Goal: Contribute content: Add original content to the website for others to see

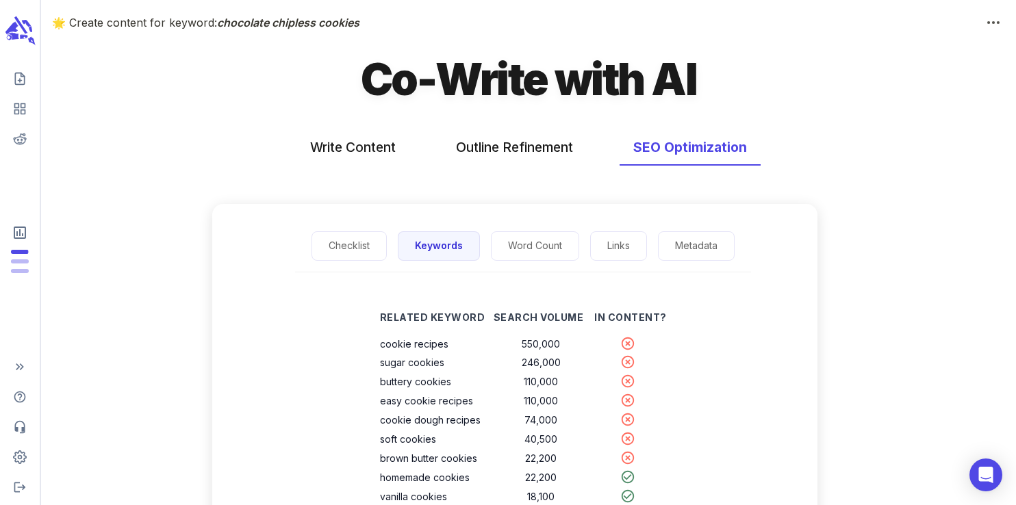
click at [27, 37] on icon "scrollable content" at bounding box center [19, 31] width 31 height 32
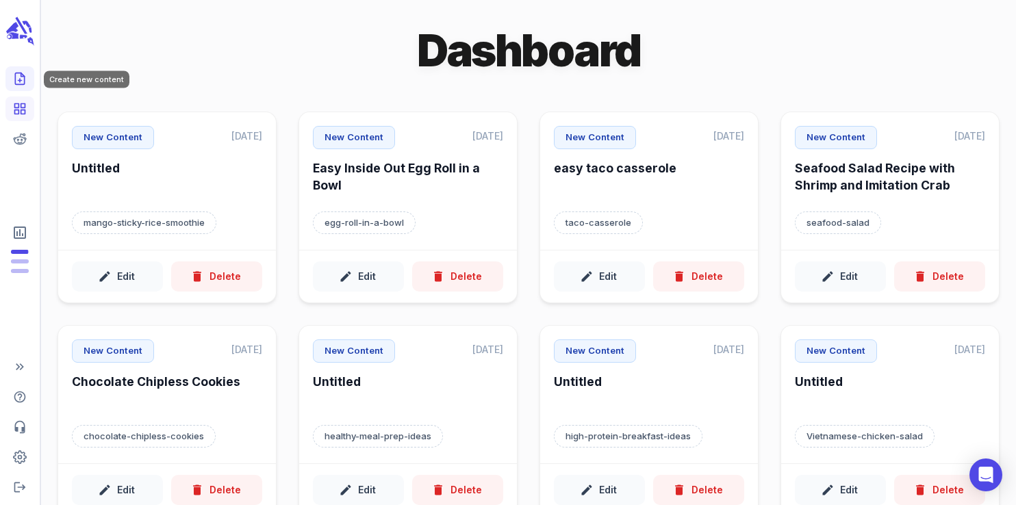
click at [21, 86] on link "Create new content" at bounding box center [19, 78] width 29 height 25
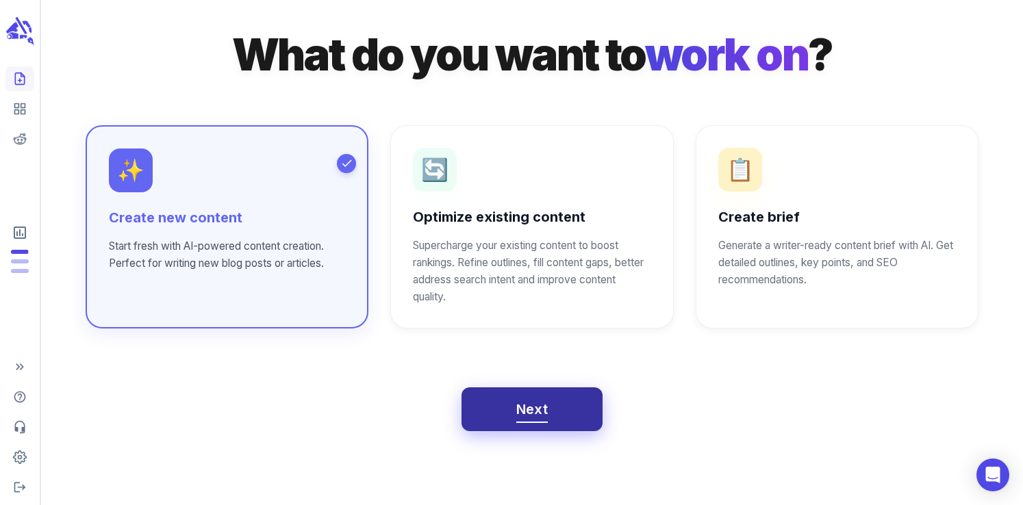
click at [555, 409] on button "Next" at bounding box center [532, 409] width 142 height 44
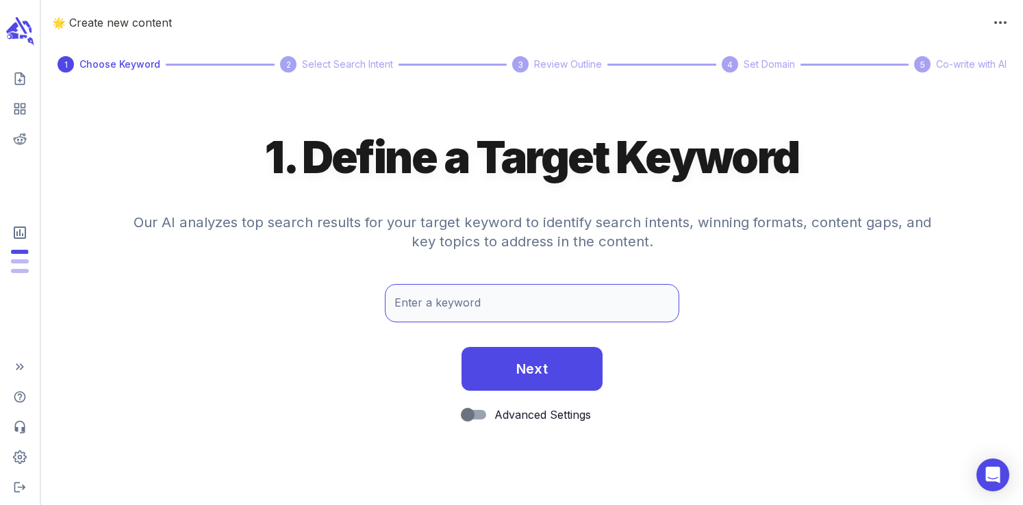
click at [426, 309] on input "Enter a keyword" at bounding box center [532, 303] width 294 height 38
type input "summer corn salad"
click at [461, 347] on button "Next" at bounding box center [532, 369] width 142 height 44
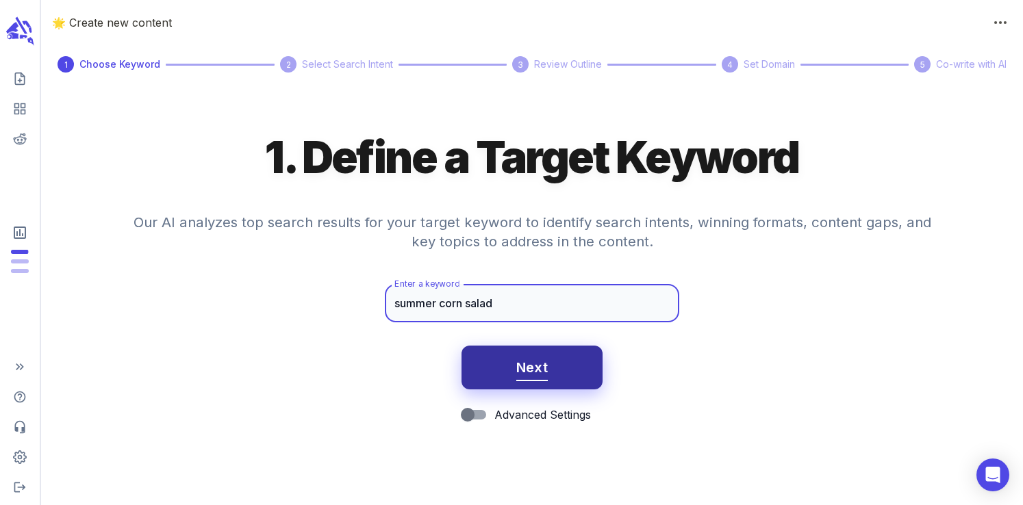
click at [534, 369] on span "Next" at bounding box center [532, 368] width 32 height 24
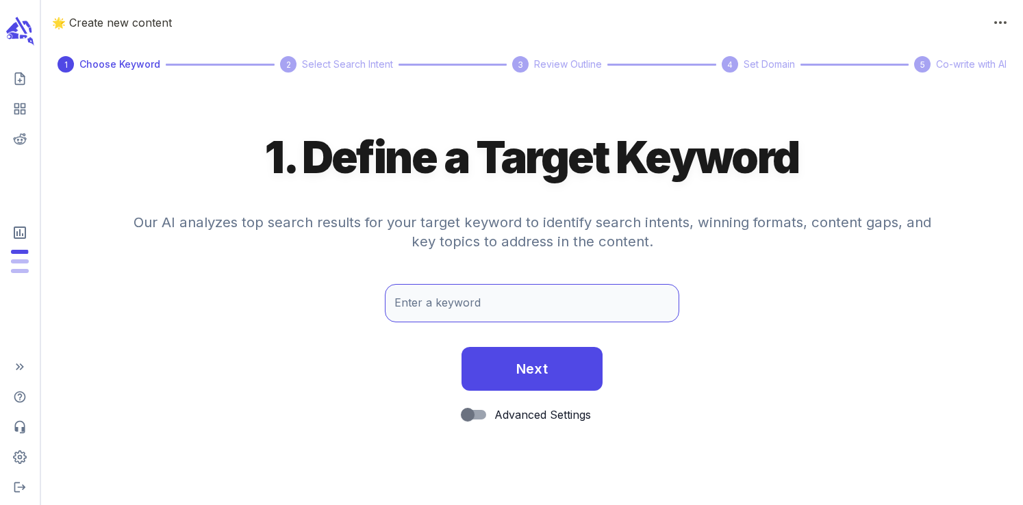
click at [432, 301] on input "Enter a keyword" at bounding box center [532, 303] width 294 height 38
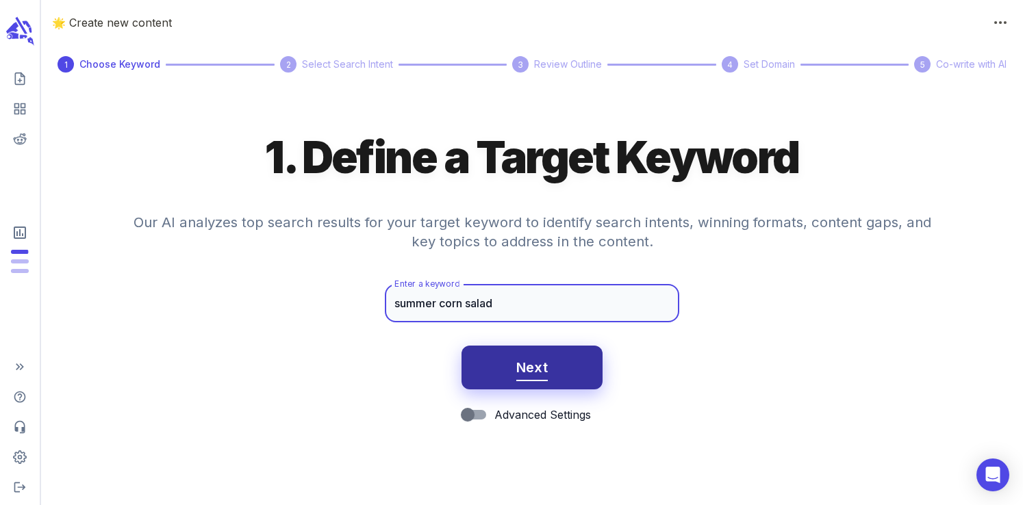
type input "summer corn salad"
click at [545, 382] on button "Next" at bounding box center [532, 368] width 142 height 44
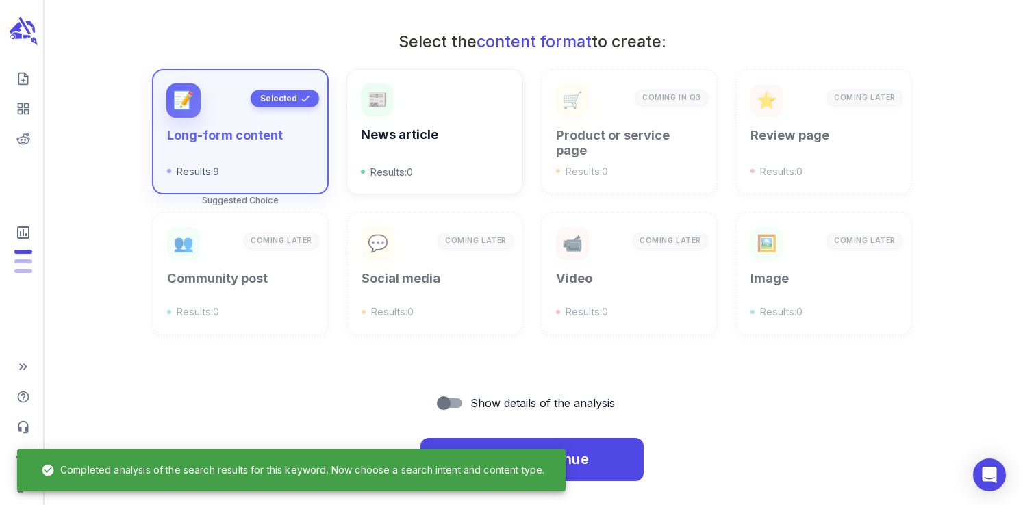
scroll to position [492, 0]
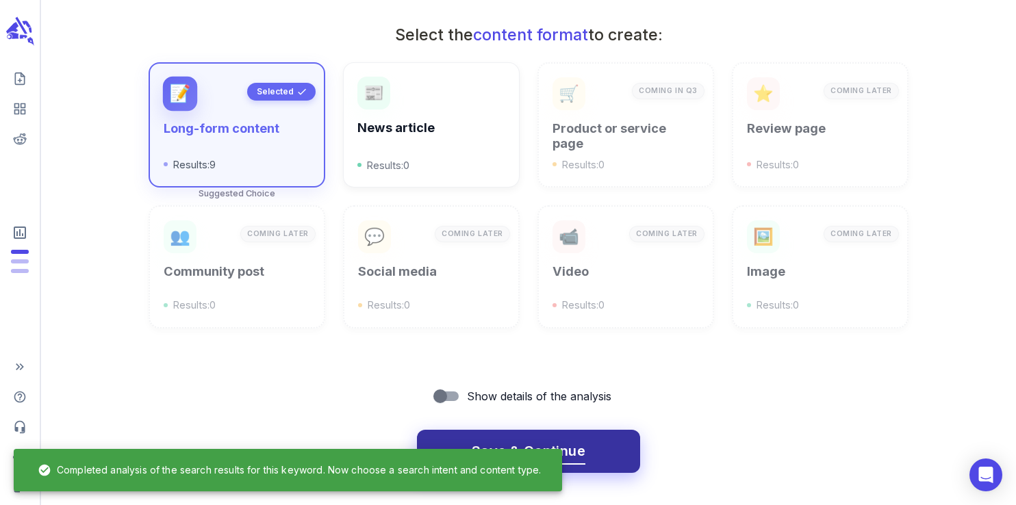
click at [522, 441] on span "Save & Continue" at bounding box center [529, 452] width 114 height 24
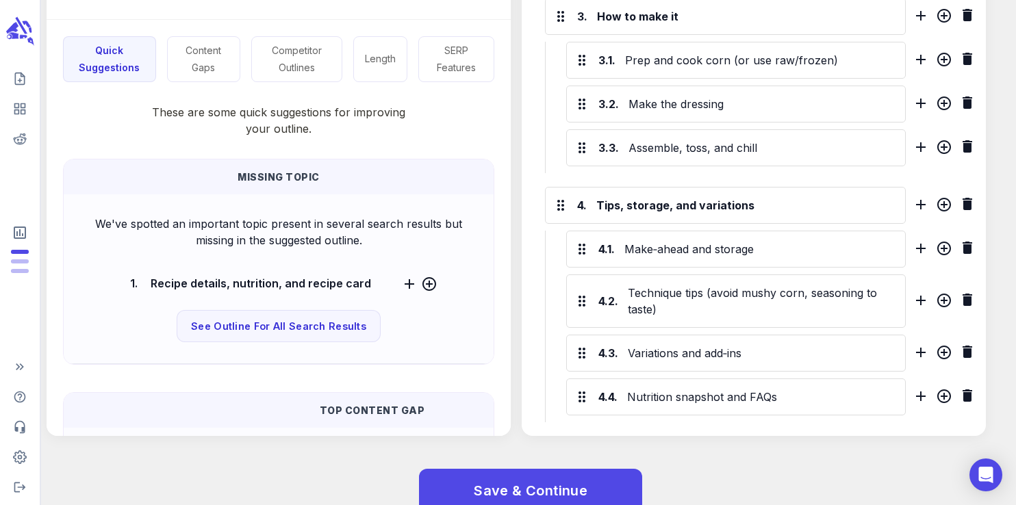
scroll to position [859, 0]
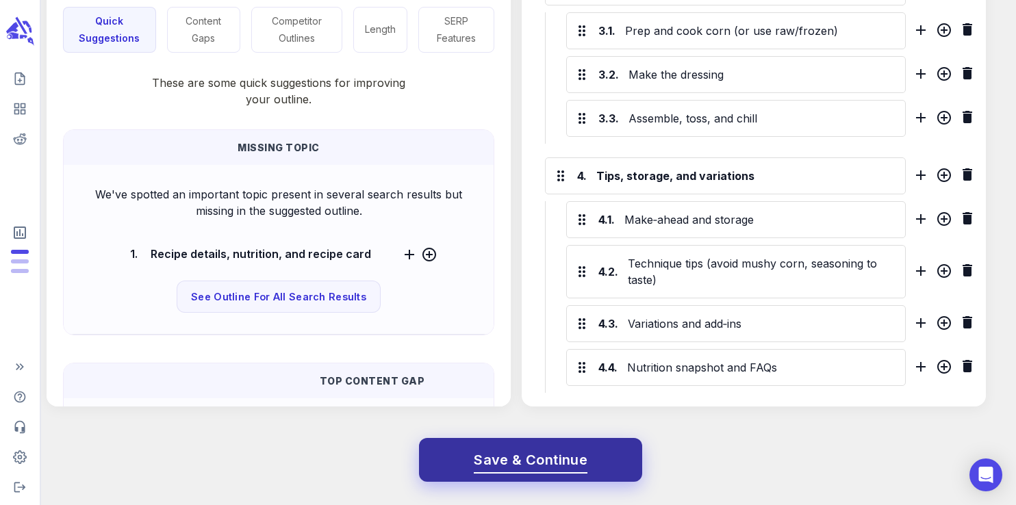
click at [523, 463] on span "Save & Continue" at bounding box center [531, 460] width 114 height 24
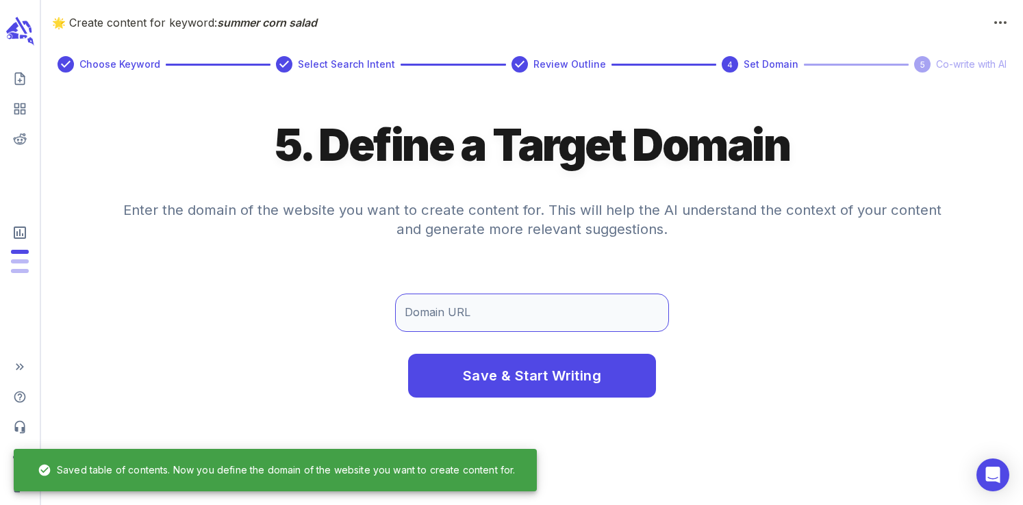
click at [438, 310] on input "Domain URL" at bounding box center [532, 313] width 274 height 38
type input "[DOMAIN_NAME]"
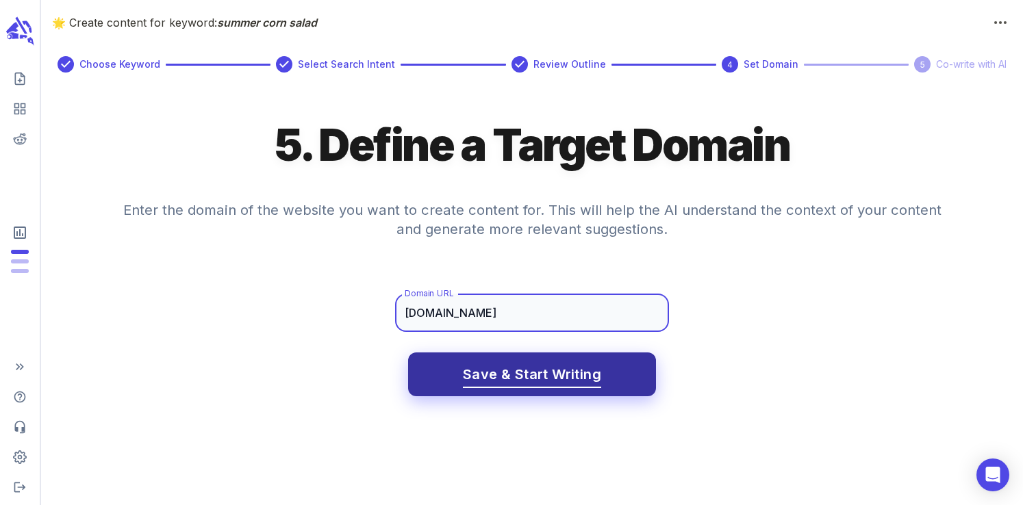
click at [512, 373] on span "Save & Start Writing" at bounding box center [532, 375] width 138 height 24
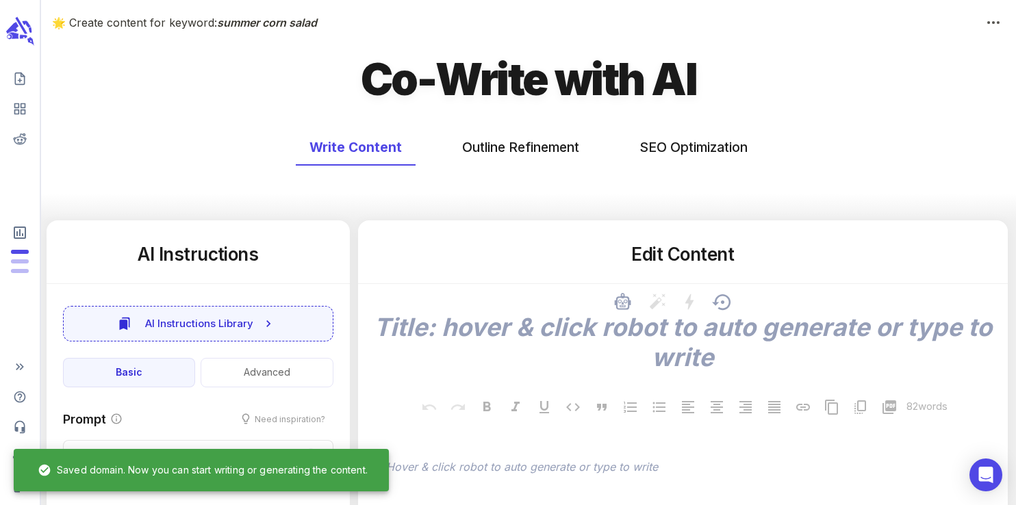
type textarea "x"
type input "56"
type textarea "x"
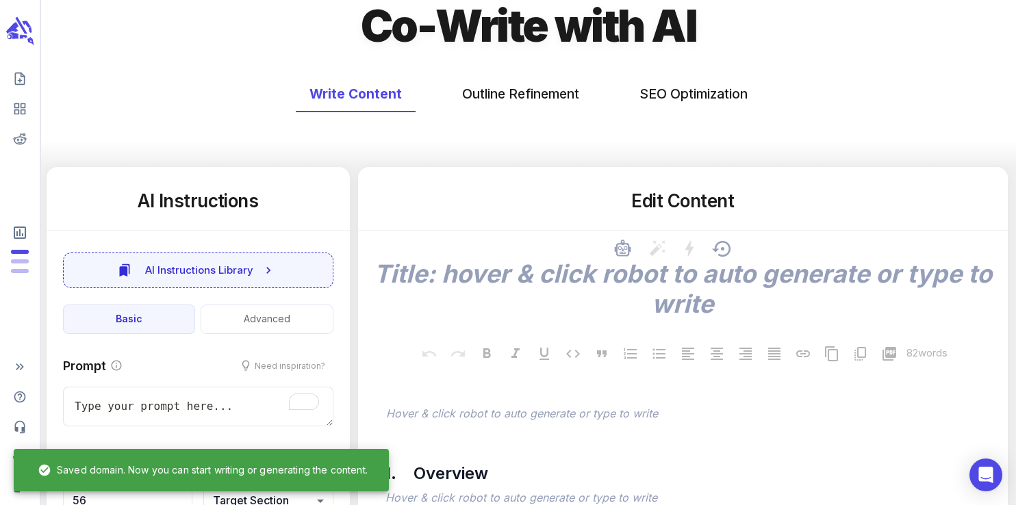
scroll to position [56, 0]
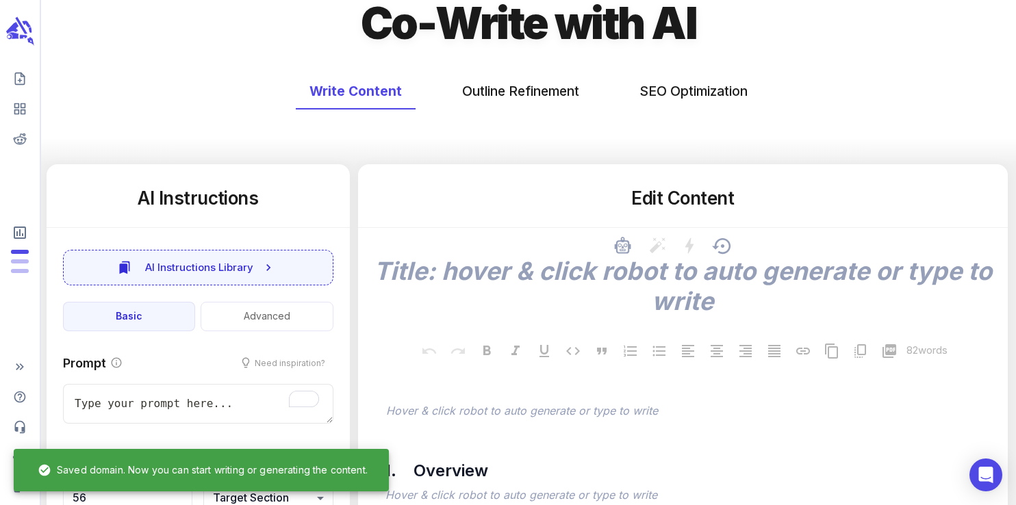
click at [586, 281] on textarea at bounding box center [683, 286] width 628 height 60
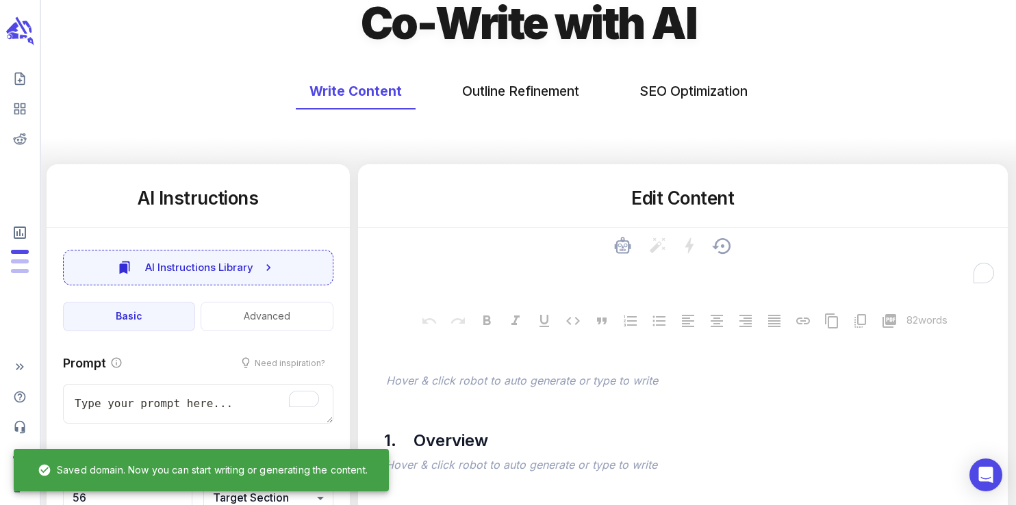
type textarea "S"
type textarea "x"
type textarea "Su"
type textarea "x"
type textarea "Sum"
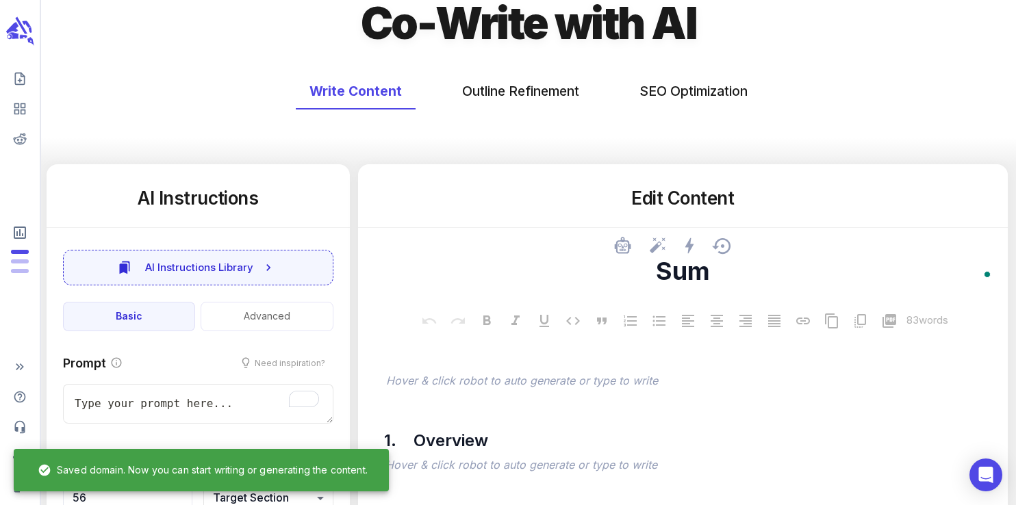
type textarea "x"
type textarea "Summ"
type textarea "x"
type textarea "Summe"
type textarea "x"
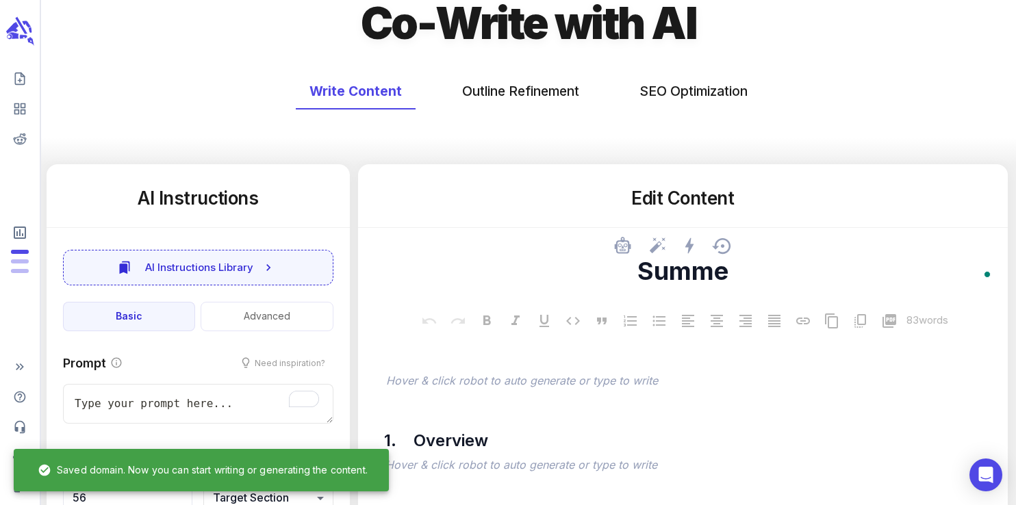
type textarea "Summer"
type textarea "x"
type textarea "Summer"
type textarea "x"
type textarea "Summer c"
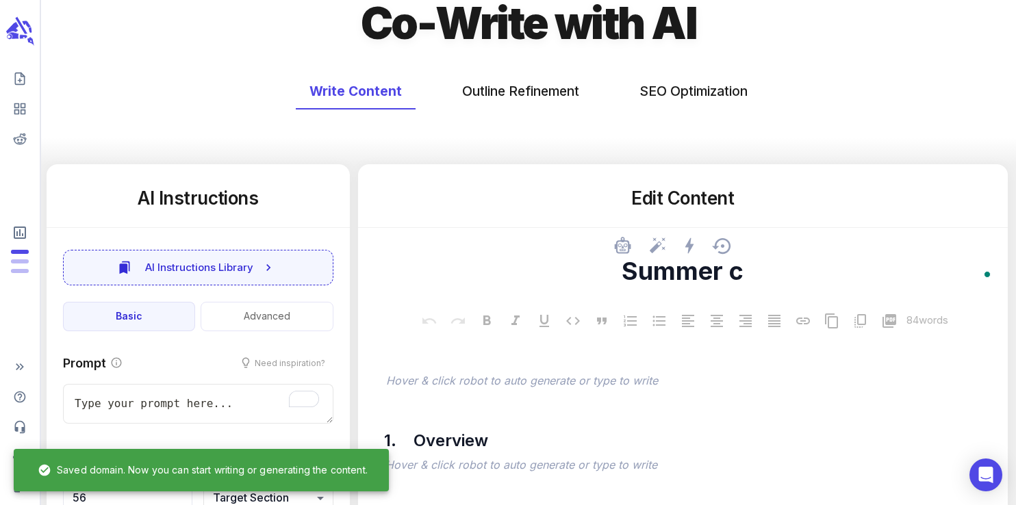
type textarea "x"
type textarea "Summer co"
type textarea "x"
type textarea "Summer cor"
type textarea "x"
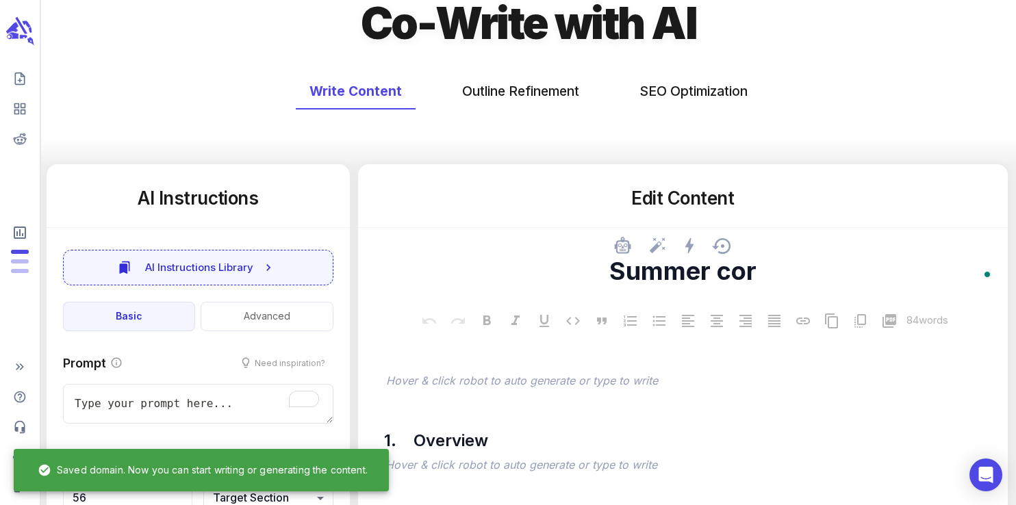
type textarea "Summer corn"
type textarea "x"
type textarea "Summer corn"
type textarea "x"
type textarea "Summer corn"
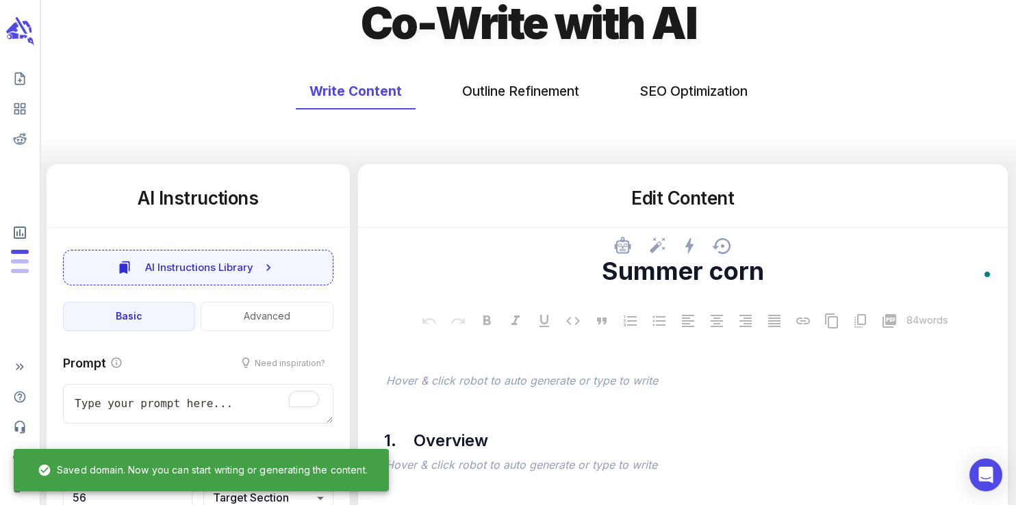
type textarea "x"
type textarea "Summer cor"
type textarea "x"
type textarea "Summer co"
type textarea "x"
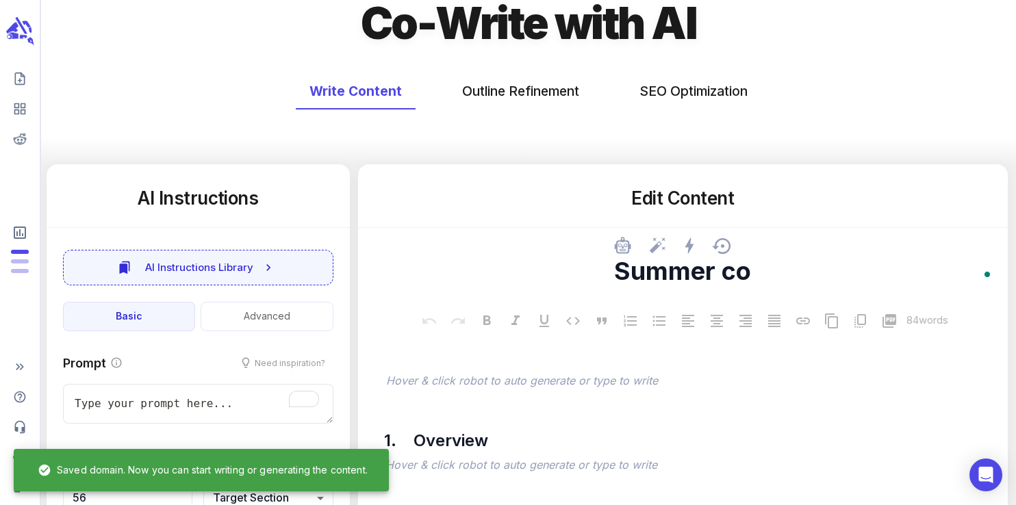
type textarea "Summer c"
type textarea "x"
type textarea "Summer"
type textarea "x"
type textarea "Summer C"
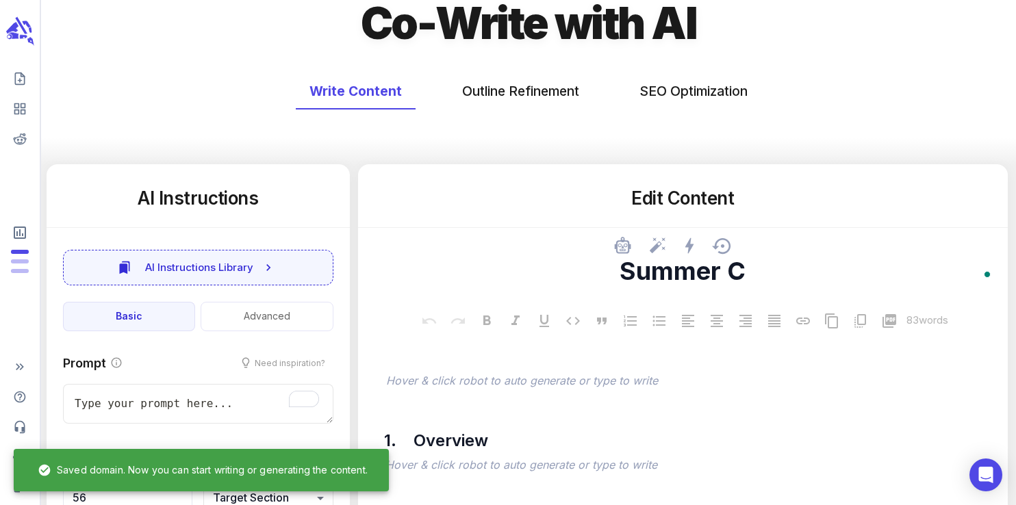
type textarea "x"
type textarea "Summer Co"
type textarea "x"
type textarea "Summer Cor"
type textarea "x"
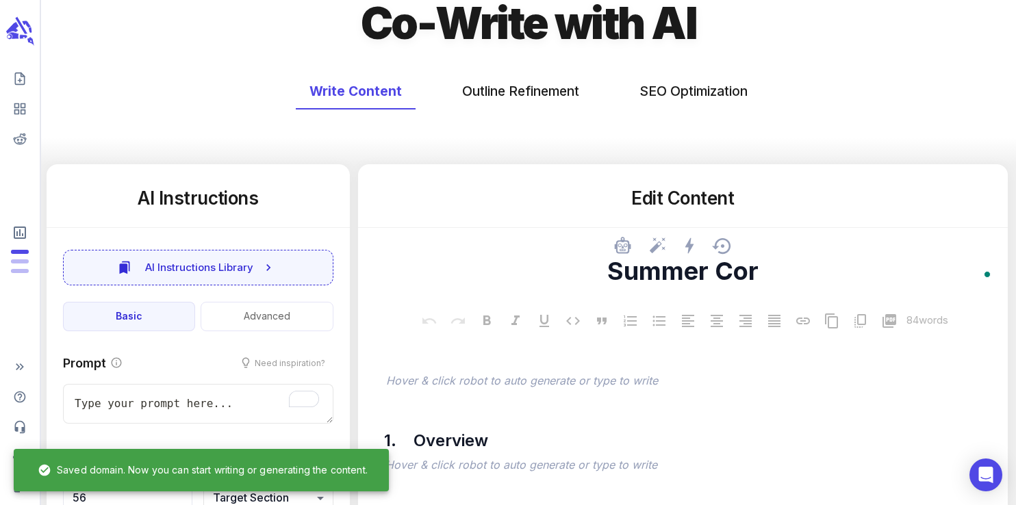
type textarea "Summer Corn"
type textarea "x"
type textarea "Summer Corn"
type textarea "x"
type textarea "Summer Corn S"
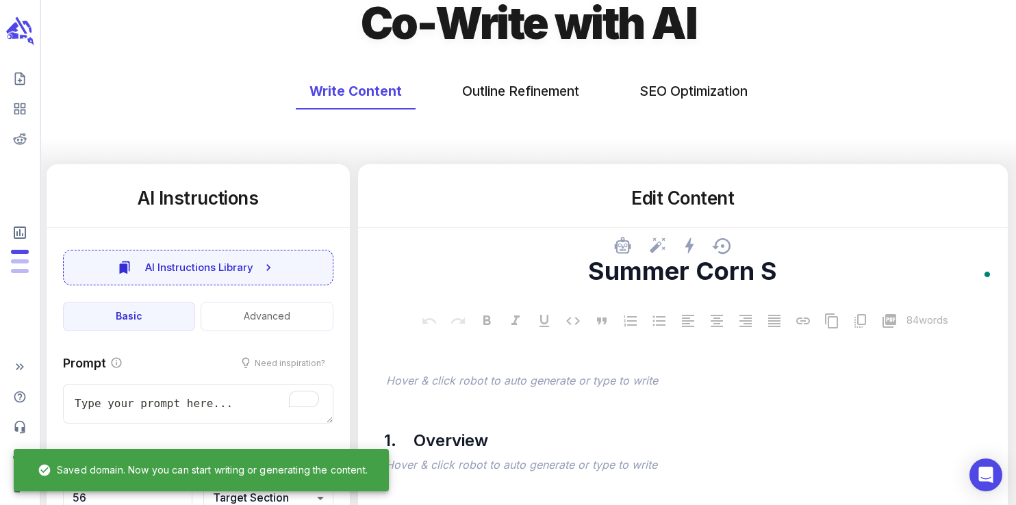
type textarea "x"
type textarea "Summer Corn Sa"
type textarea "x"
type textarea "Summer [PERSON_NAME]"
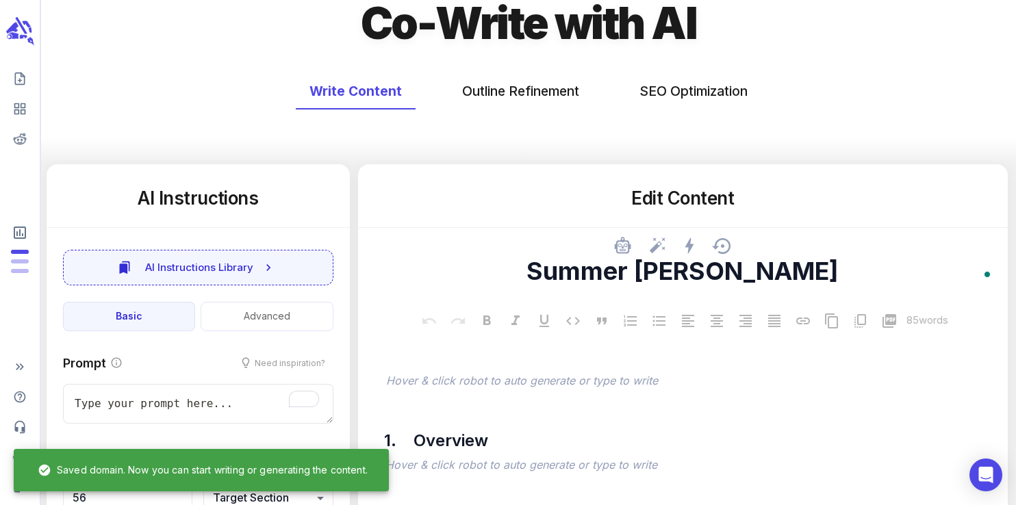
type textarea "x"
type textarea "Summer Corn Sala"
type textarea "x"
type textarea "Summer Corn Salad"
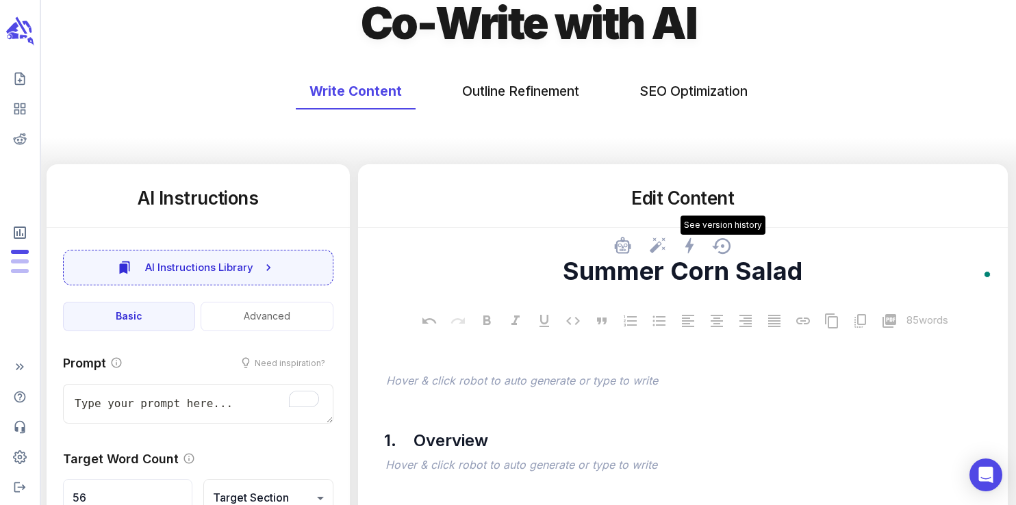
type textarea "x"
type textarea "Summer Corn Salad"
click at [599, 143] on div "Write Content Outline Refinement SEO Optimization" at bounding box center [528, 113] width 975 height 102
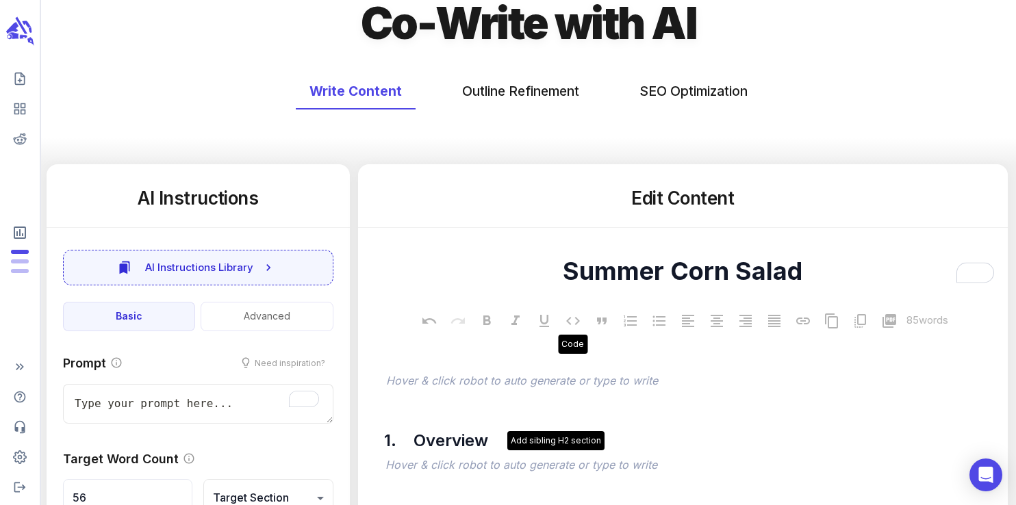
click at [560, 437] on div "Add sibling H2 section" at bounding box center [555, 440] width 97 height 19
click at [607, 428] on div at bounding box center [595, 418] width 33 height 23
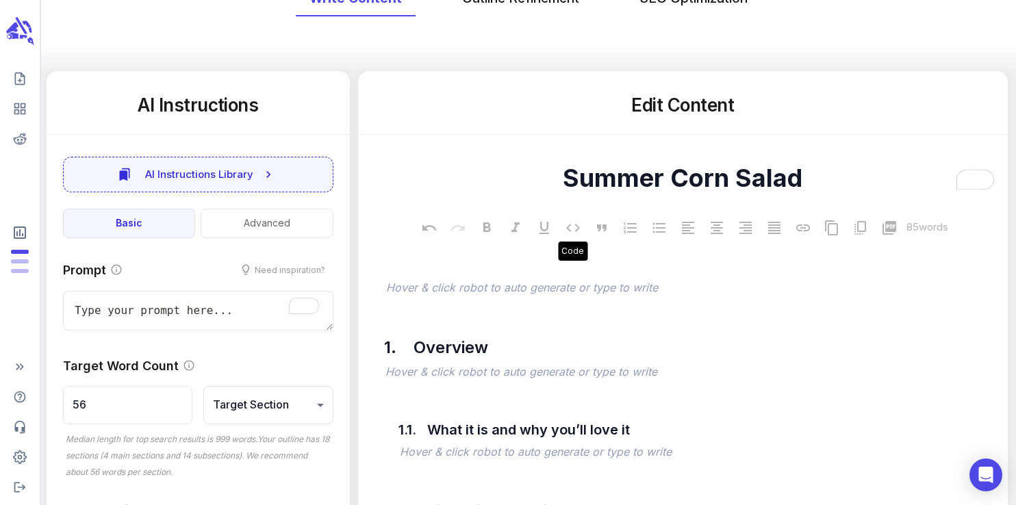
scroll to position [172, 0]
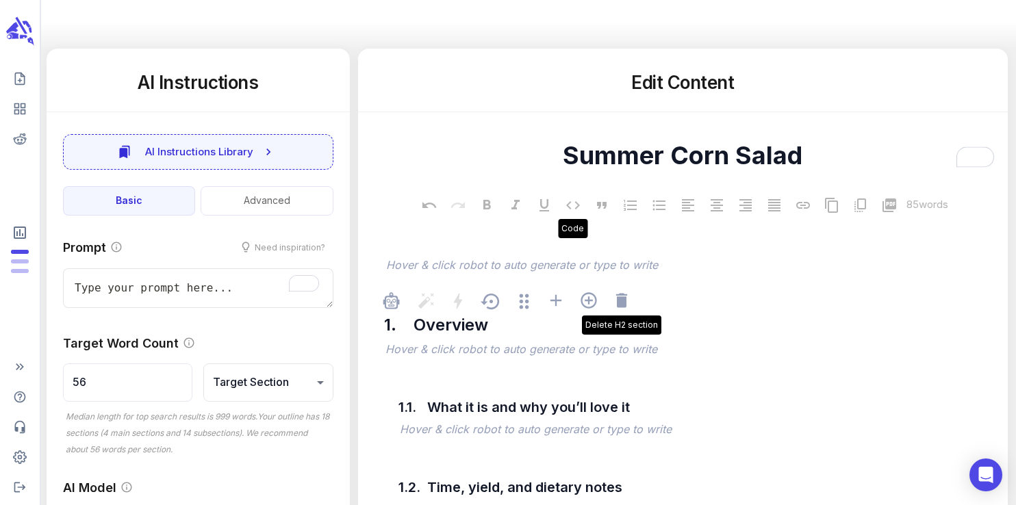
click at [628, 311] on div "Delete H2 section" at bounding box center [621, 302] width 19 height 22
click at [620, 309] on icon at bounding box center [621, 300] width 19 height 19
type textarea "x"
type input "71"
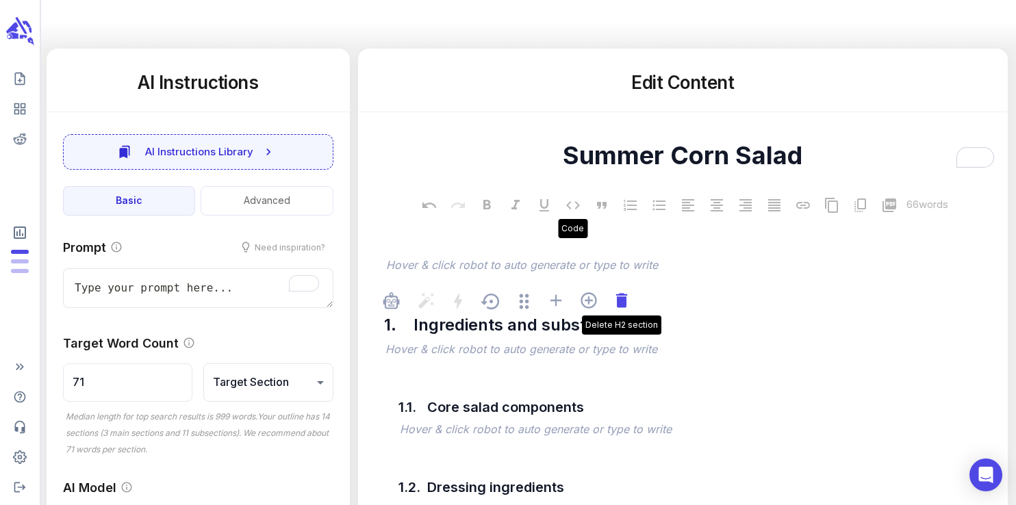
click at [620, 303] on icon at bounding box center [620, 300] width 11 height 14
type textarea "x"
type input "111"
click at [620, 303] on icon at bounding box center [620, 300] width 11 height 14
type textarea "x"
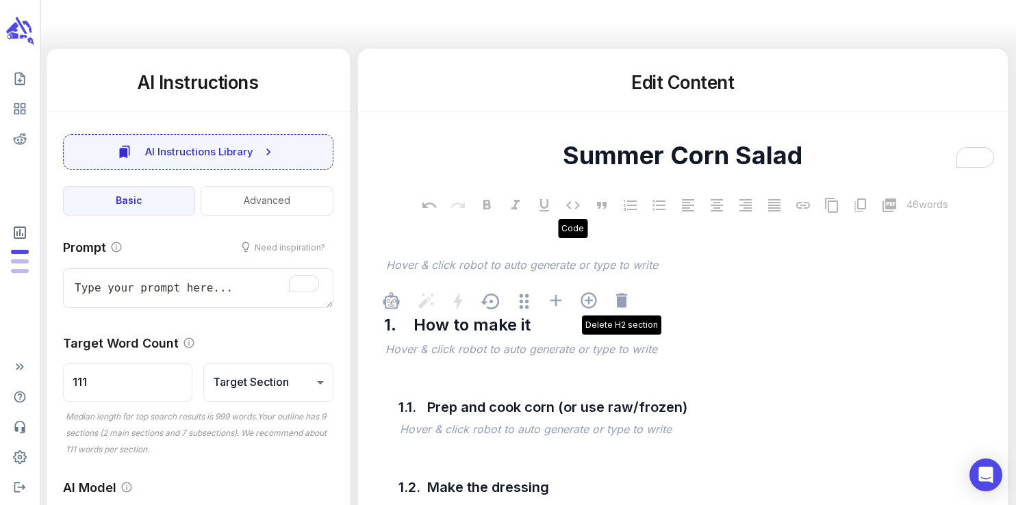
type input "200"
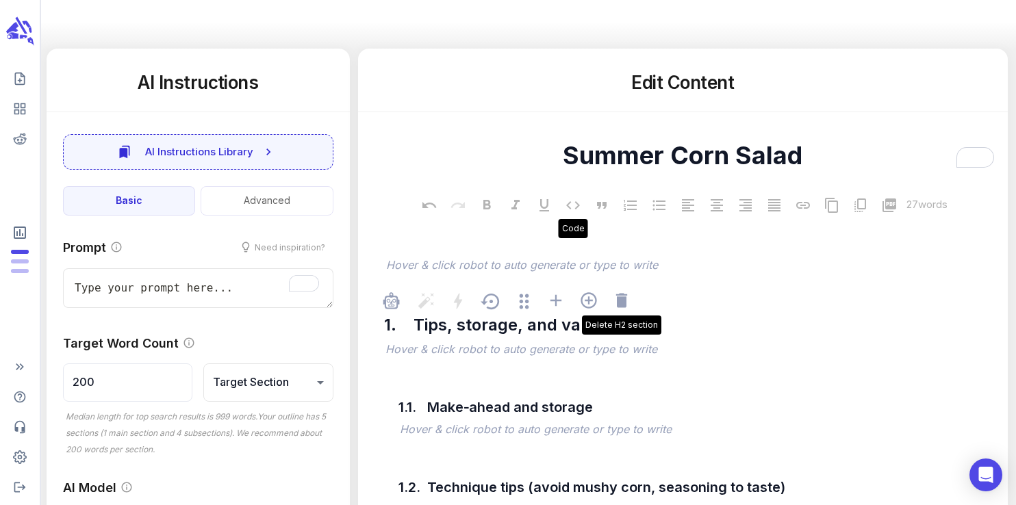
click at [620, 303] on icon at bounding box center [620, 300] width 11 height 14
type textarea "x"
type input "250"
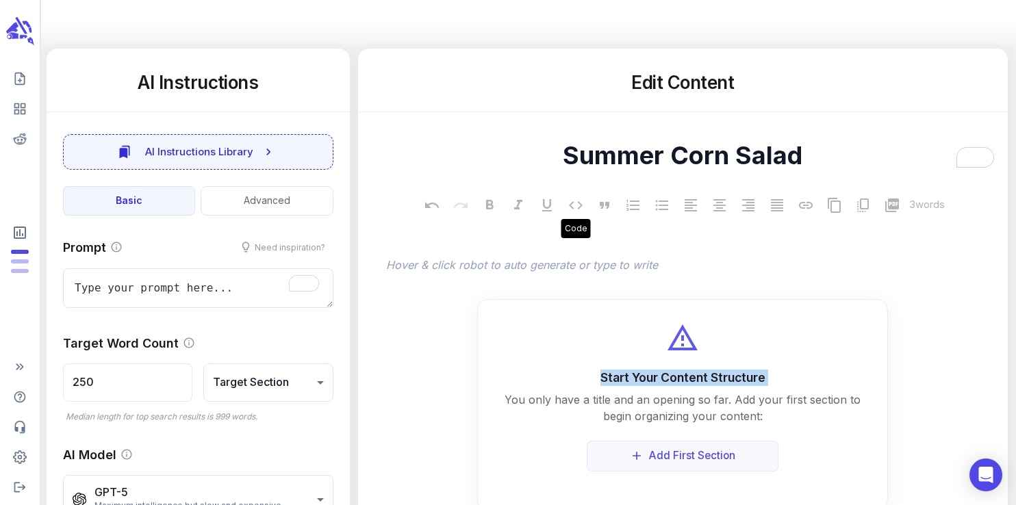
click at [620, 303] on div "Start Your Content Structure You only have a title and an opening so far. Add y…" at bounding box center [682, 405] width 411 height 212
click at [592, 271] on p "﻿" at bounding box center [689, 266] width 607 height 16
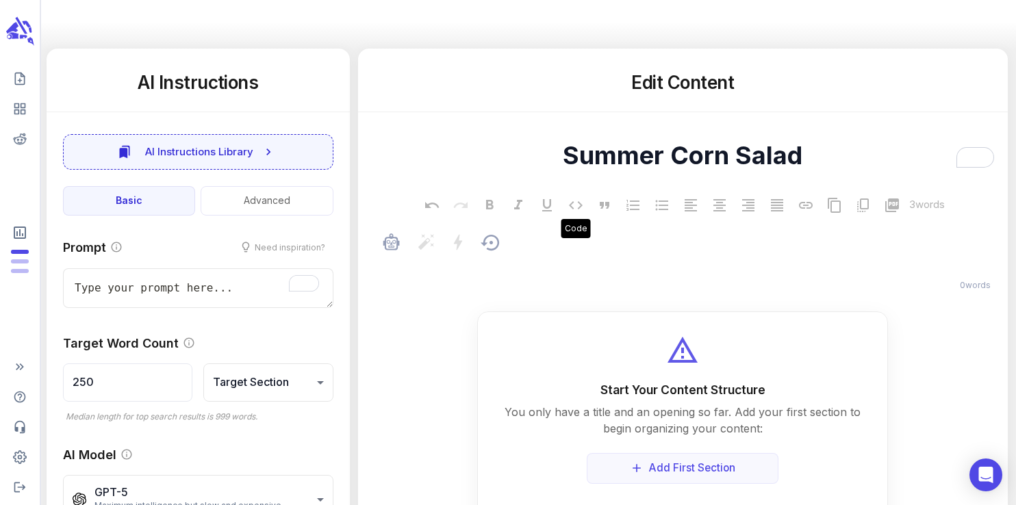
type textarea "x"
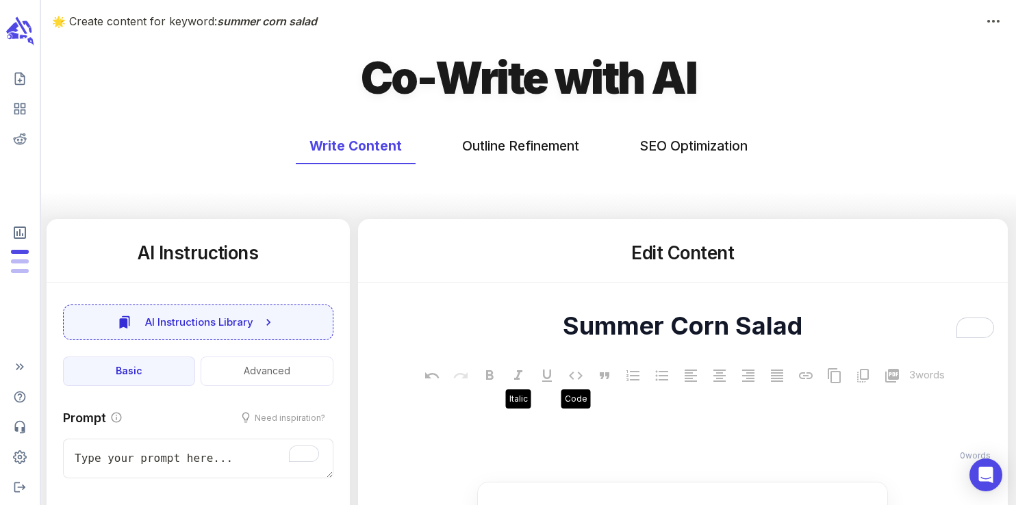
scroll to position [0, 0]
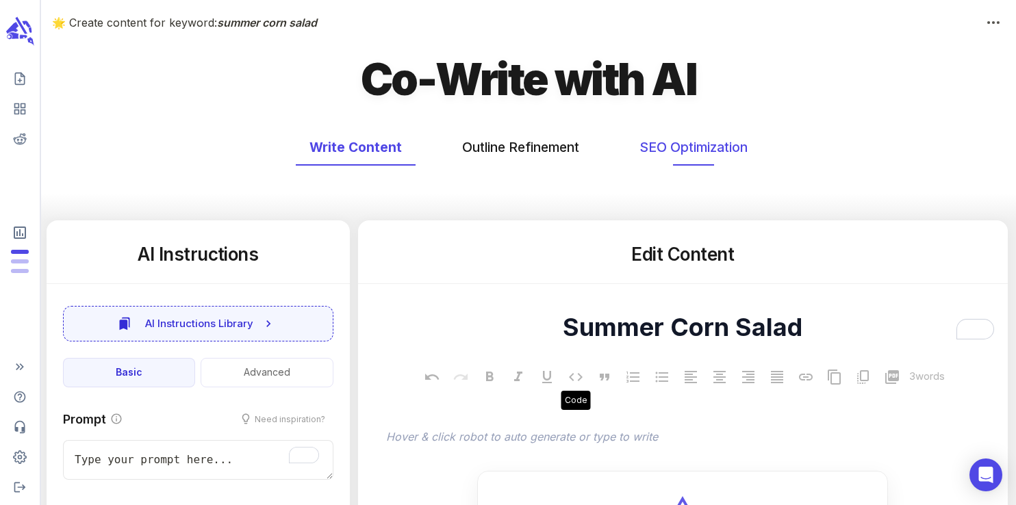
click at [665, 152] on button "SEO Optimization" at bounding box center [694, 147] width 136 height 36
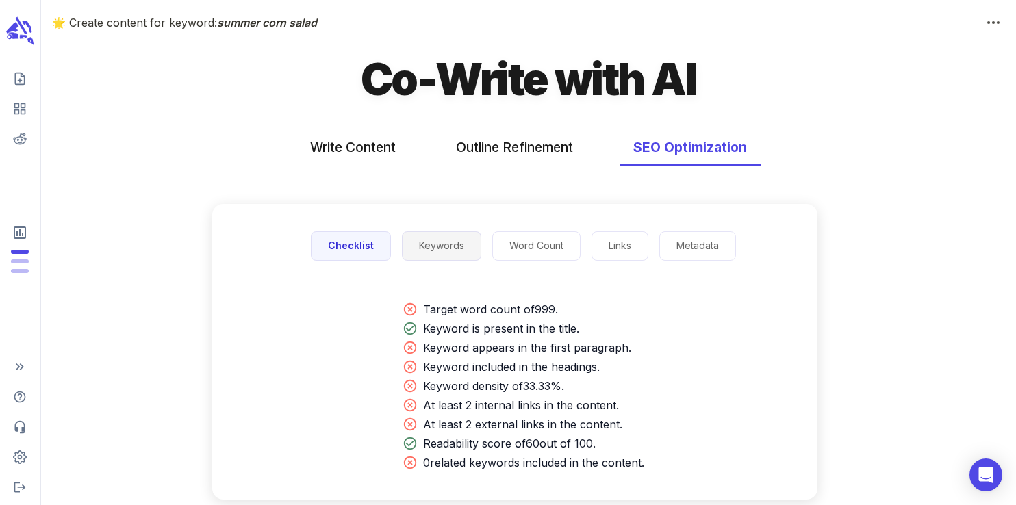
click at [437, 247] on button "Keywords" at bounding box center [441, 245] width 79 height 29
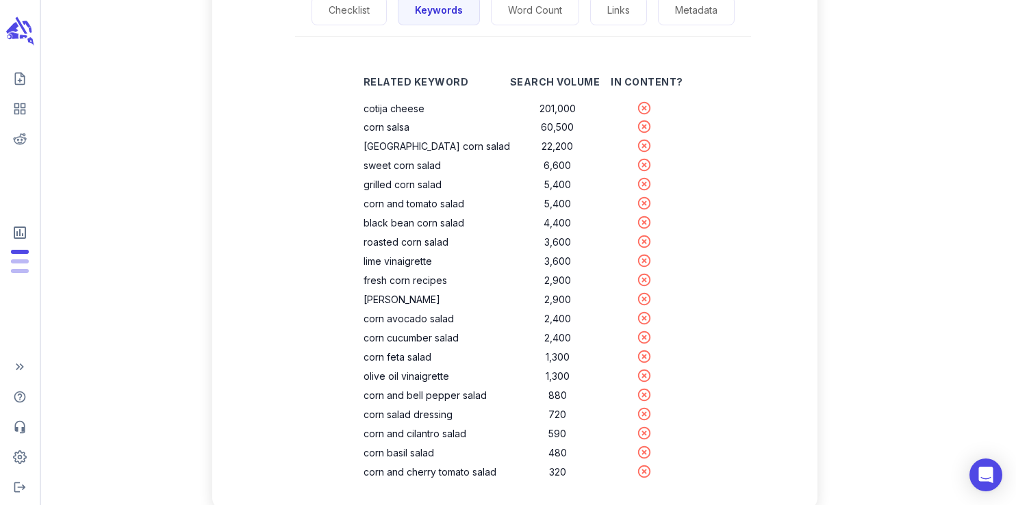
scroll to position [244, 0]
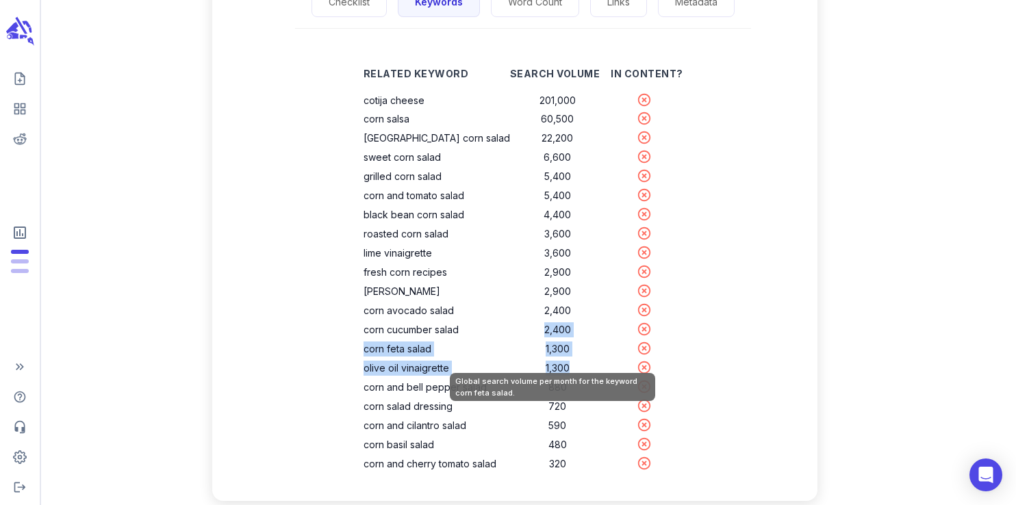
drag, startPoint x: 565, startPoint y: 371, endPoint x: 472, endPoint y: 335, distance: 99.7
click at [472, 335] on tbody "cotija cheese 201,000 corn salsa 60,500 Mexican street corn salad 22,200 sweet …" at bounding box center [524, 282] width 320 height 383
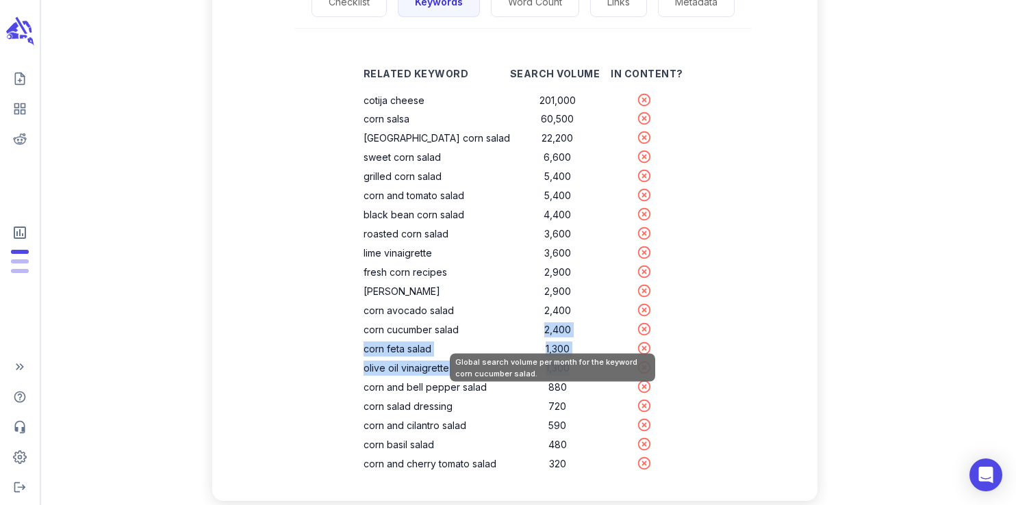
click at [552, 339] on td "2,400" at bounding box center [558, 329] width 96 height 19
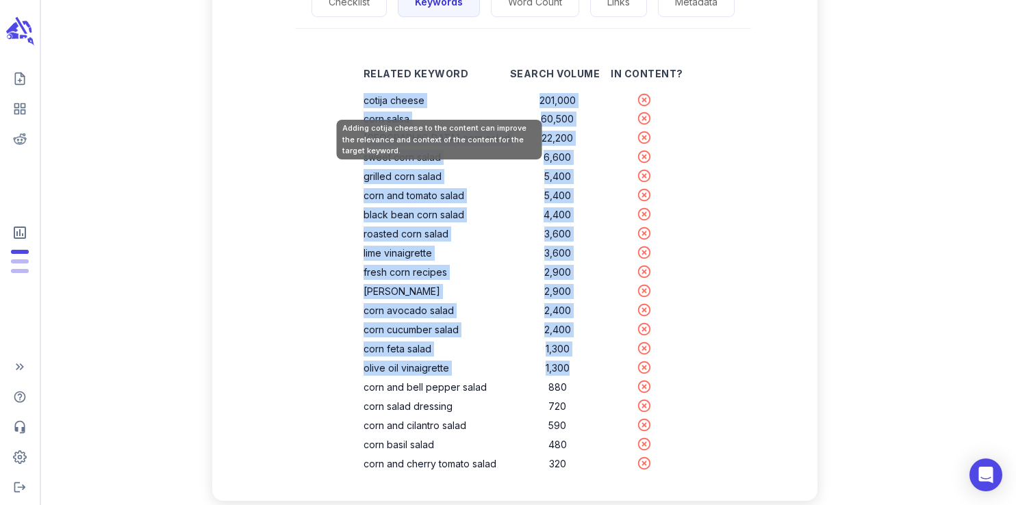
drag, startPoint x: 569, startPoint y: 373, endPoint x: 374, endPoint y: 105, distance: 331.4
click at [374, 105] on tbody "cotija cheese 201,000 corn salsa 60,500 Mexican street corn salad 22,200 sweet …" at bounding box center [524, 282] width 320 height 383
copy tbody "cotija cheese 201,000 corn salsa 60,500 Mexican street corn salad 22,200 sweet …"
